Goal: Navigation & Orientation: Find specific page/section

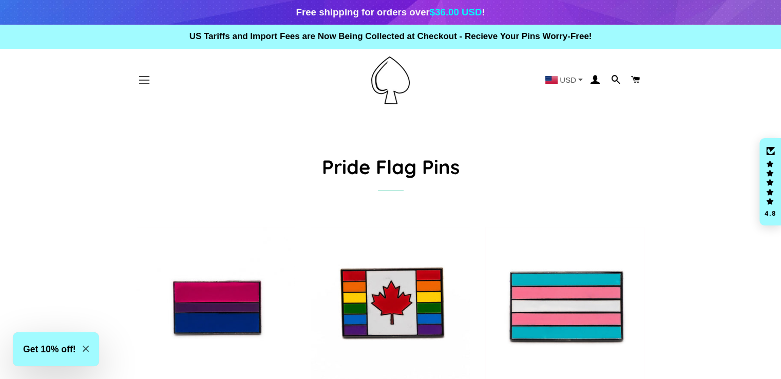
click at [144, 87] on button "Site navigation" at bounding box center [145, 80] width 26 height 26
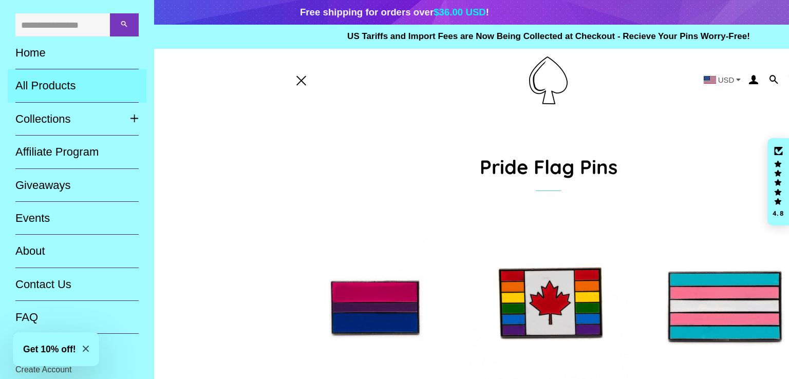
click at [57, 84] on link "All Products" at bounding box center [77, 85] width 139 height 33
